Goal: Task Accomplishment & Management: Manage account settings

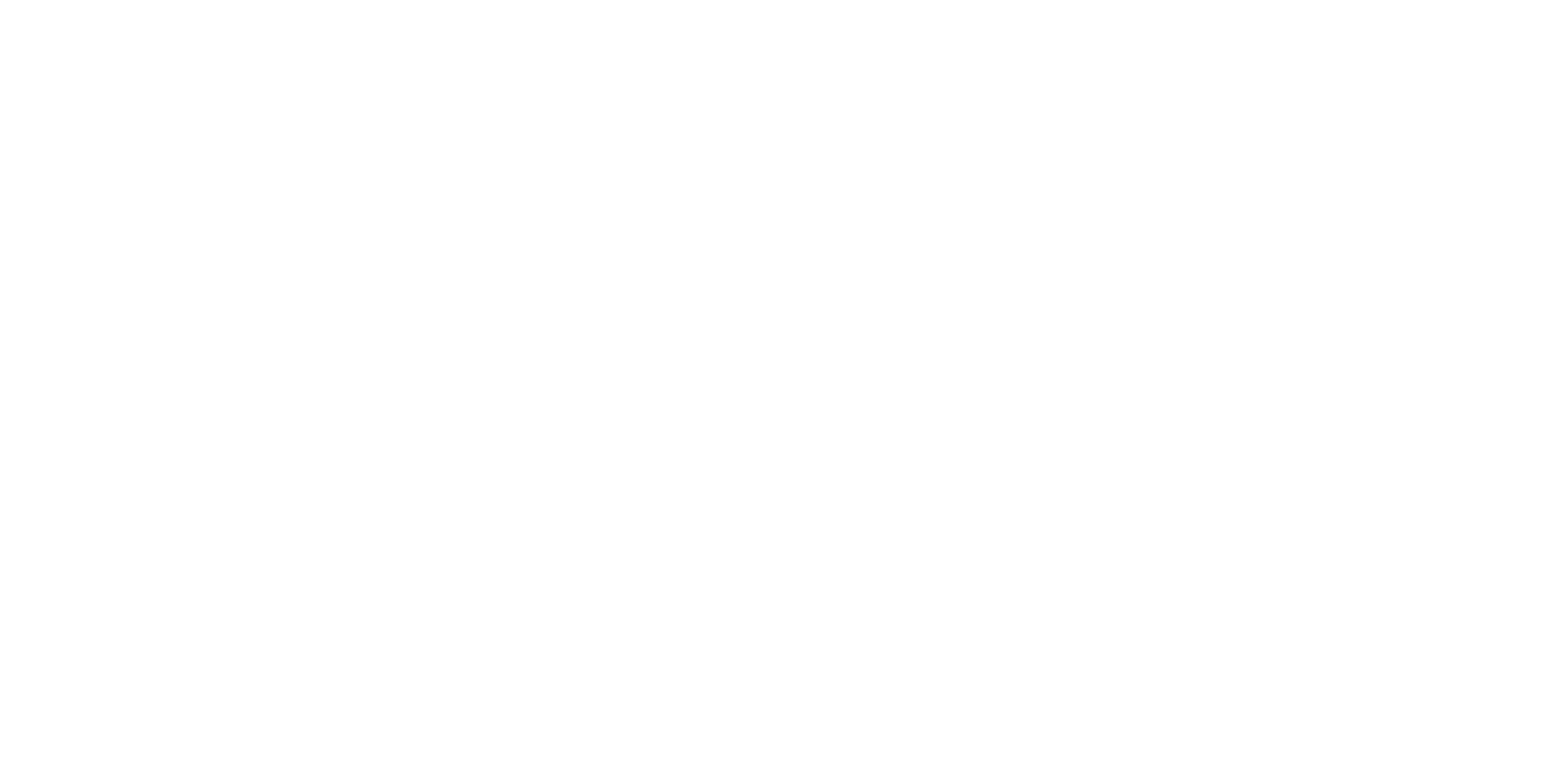
select select "*"
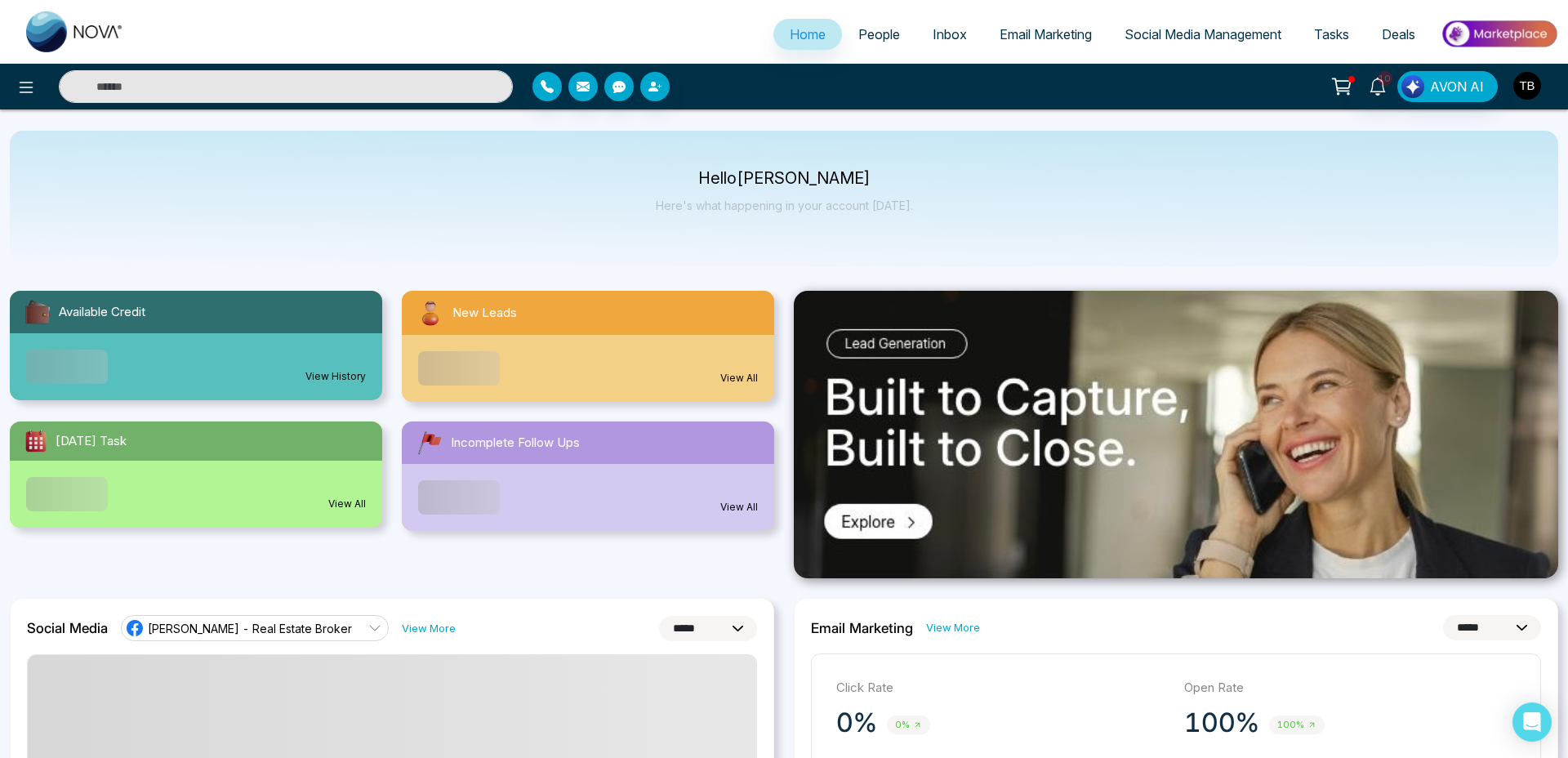
click at [1517, 80] on img "button" at bounding box center [1527, 85] width 28 height 28
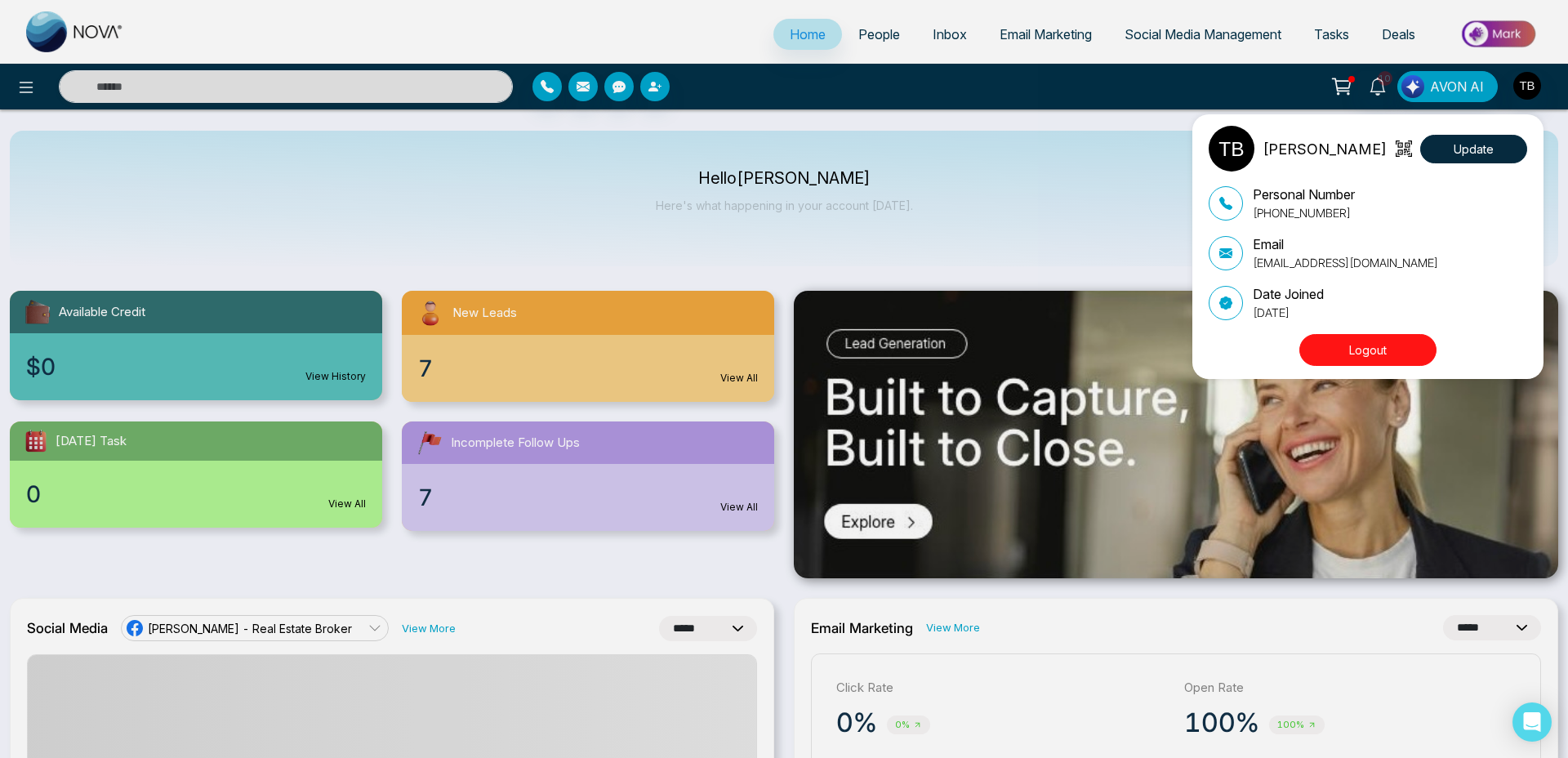
click at [1355, 348] on button "Logout" at bounding box center [1368, 349] width 138 height 32
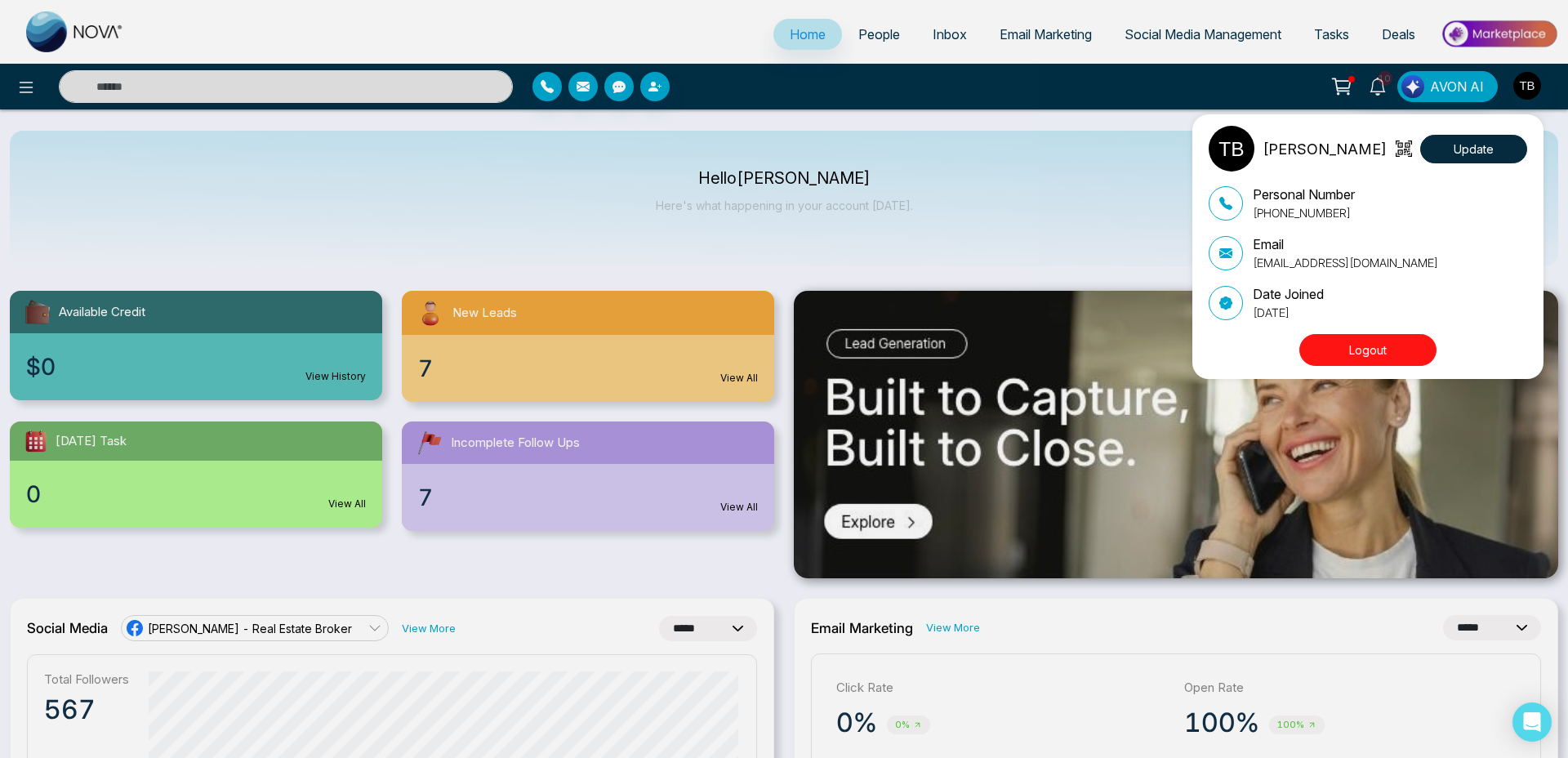
click at [1364, 349] on button "Logout" at bounding box center [1368, 349] width 138 height 32
click at [1381, 348] on button "Logout" at bounding box center [1368, 349] width 138 height 32
click at [1348, 351] on button "Logout" at bounding box center [1368, 349] width 138 height 32
click at [1362, 348] on button "Logout" at bounding box center [1368, 349] width 138 height 32
click at [1349, 352] on button "Logout" at bounding box center [1368, 349] width 138 height 32
